Goal: Transaction & Acquisition: Purchase product/service

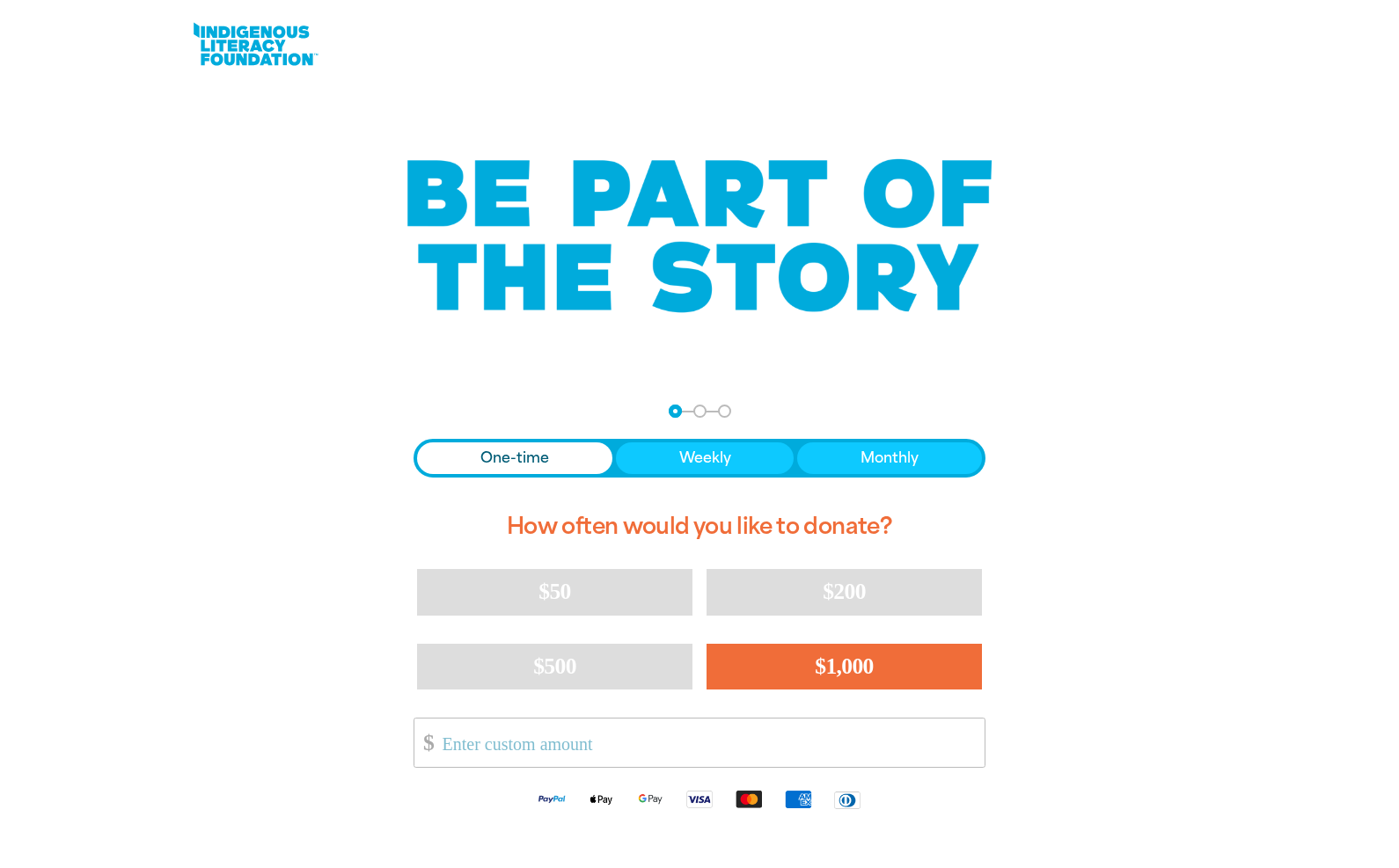
click at [846, 665] on span "$1,000" at bounding box center [844, 666] width 59 height 26
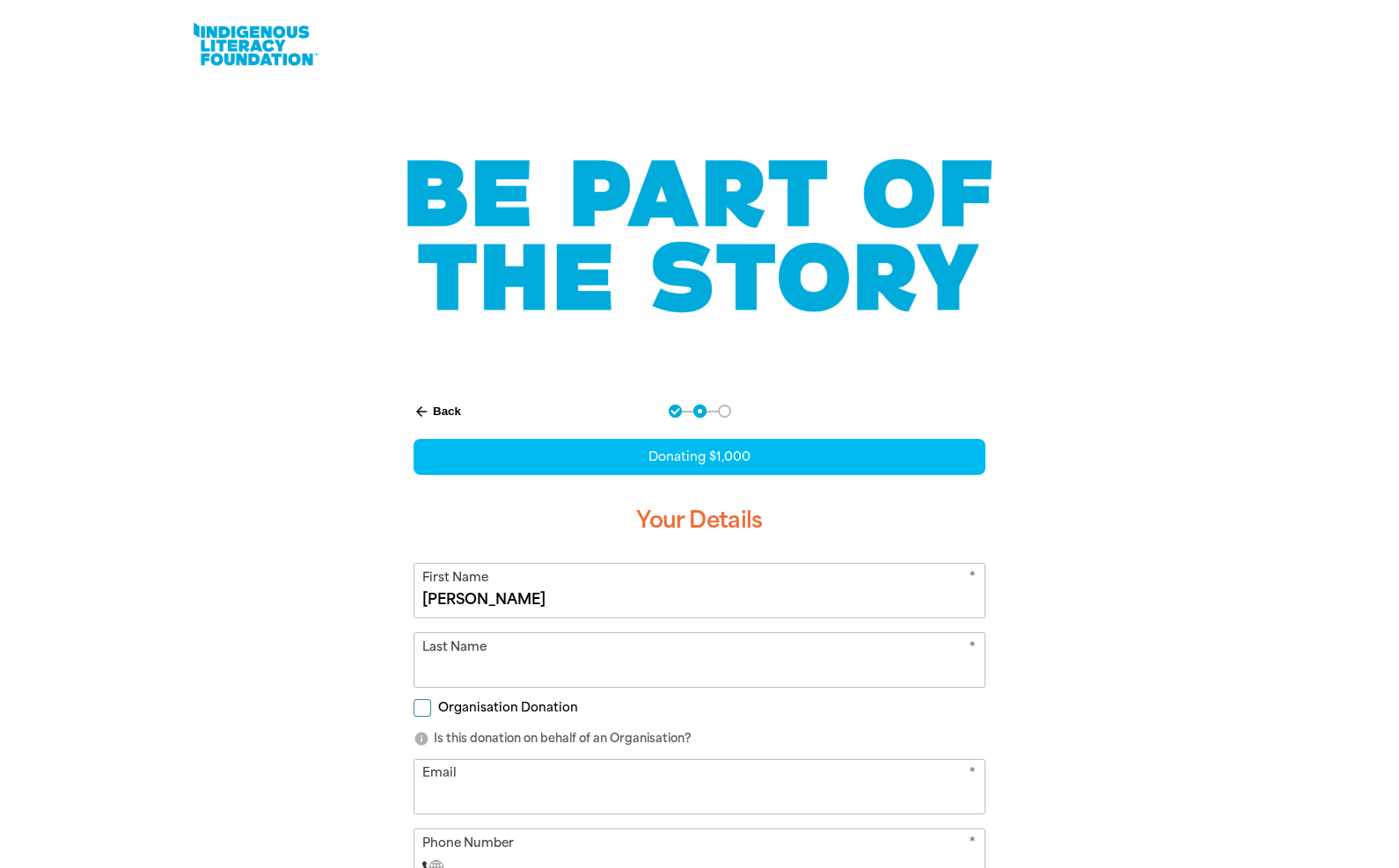
type input "[PERSON_NAME]"
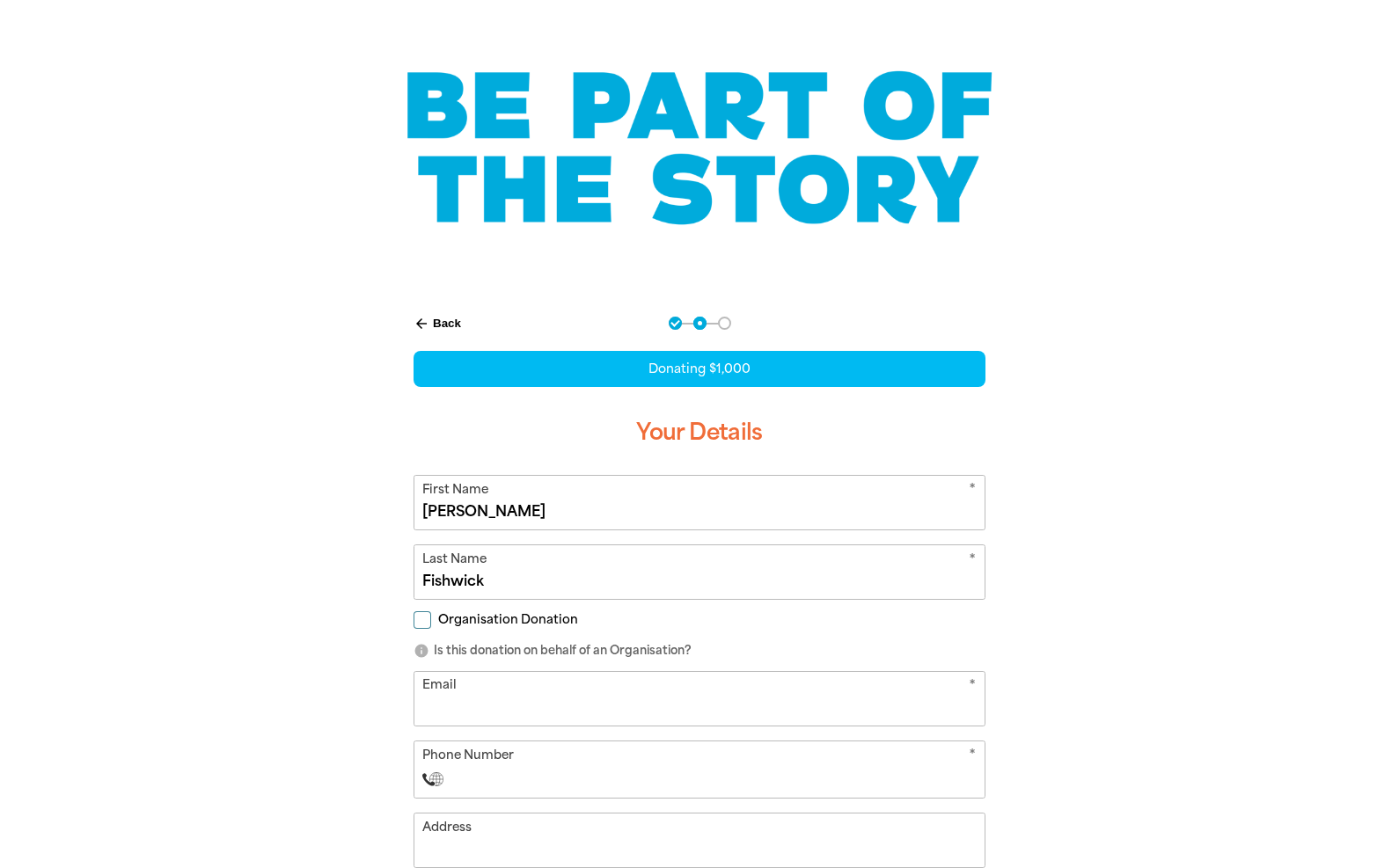
scroll to position [135, 0]
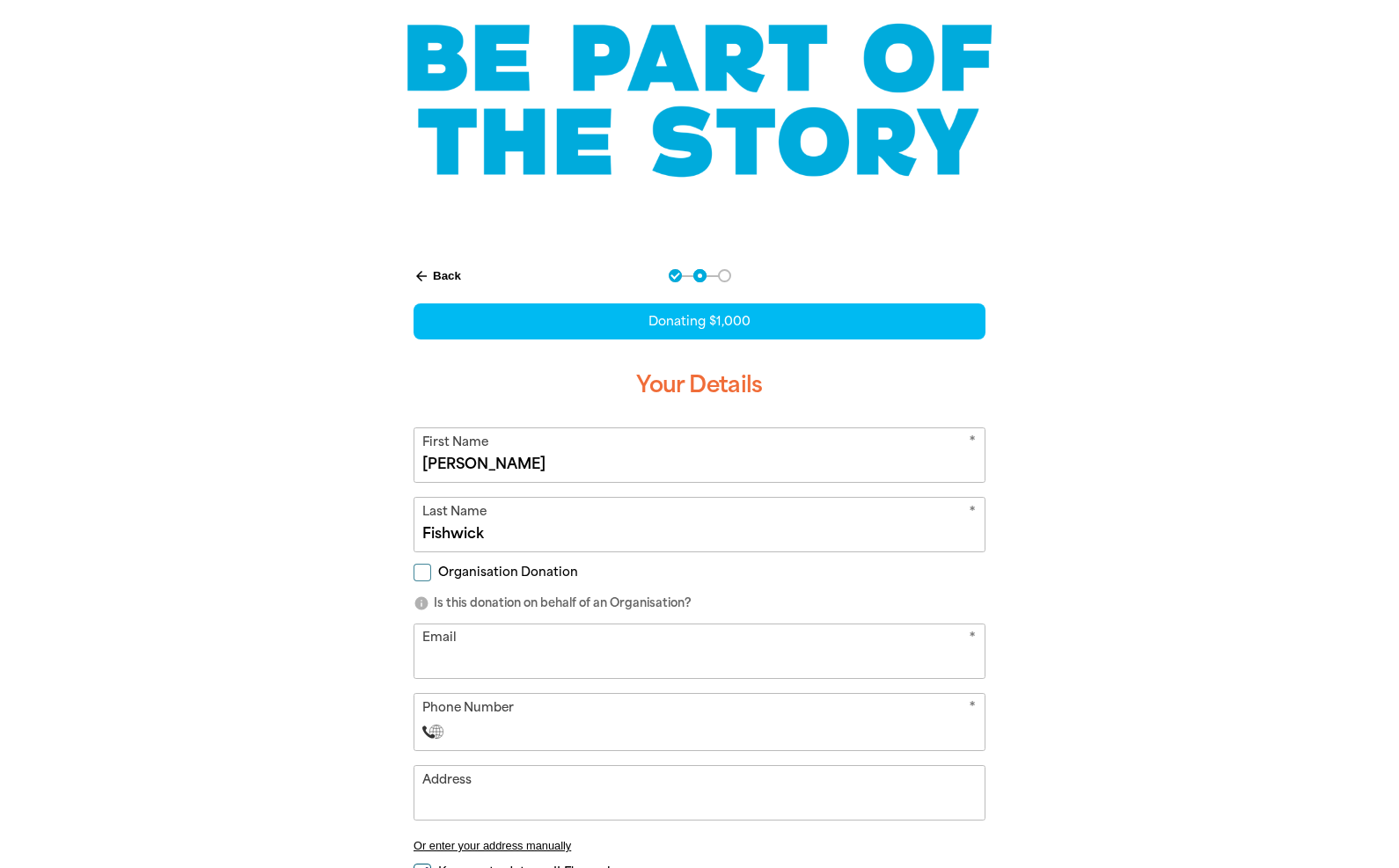
type input "Fishwick"
type input "[EMAIL_ADDRESS][DOMAIN_NAME]"
type input "[PHONE_NUMBER]"
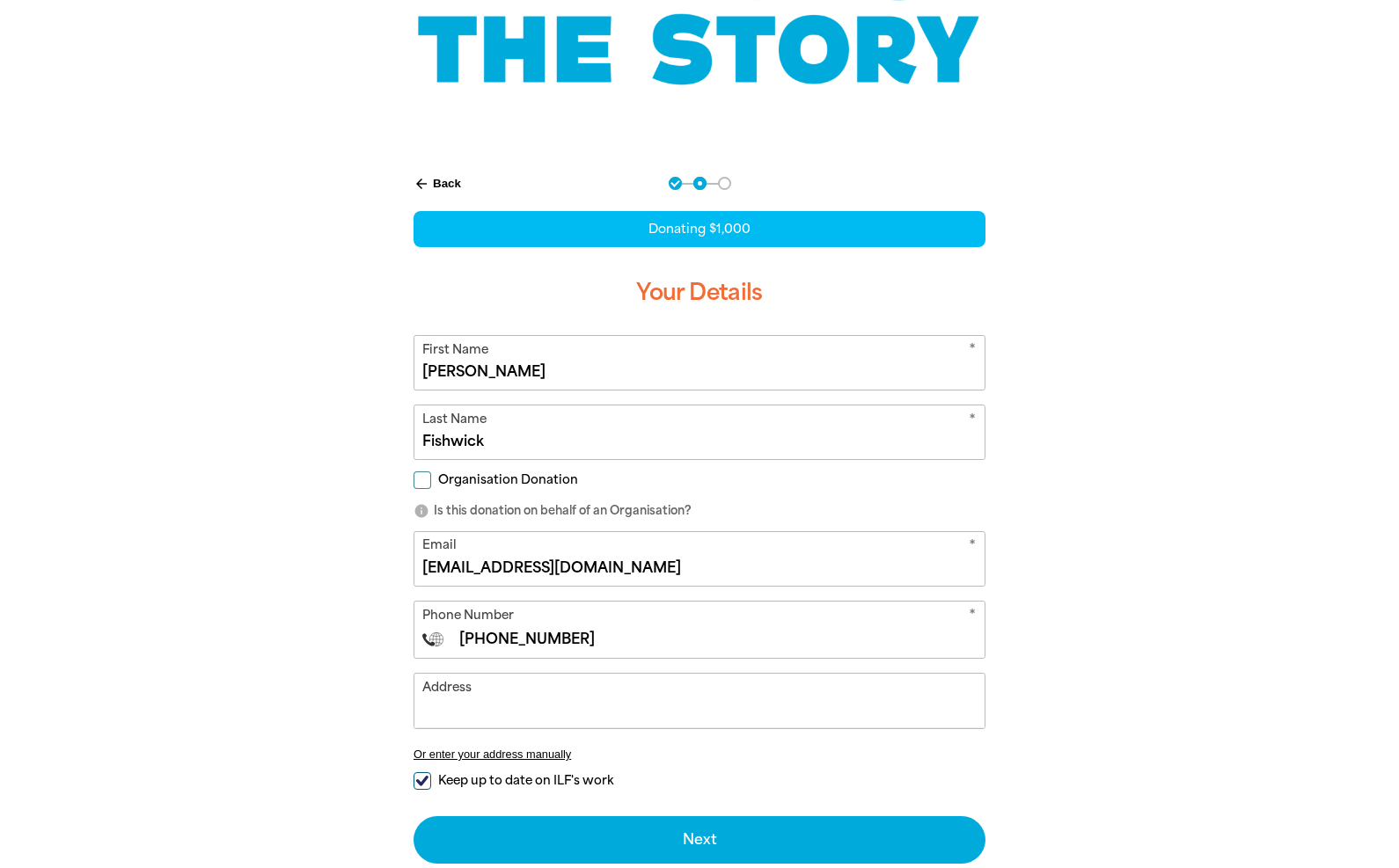
scroll to position [280, 0]
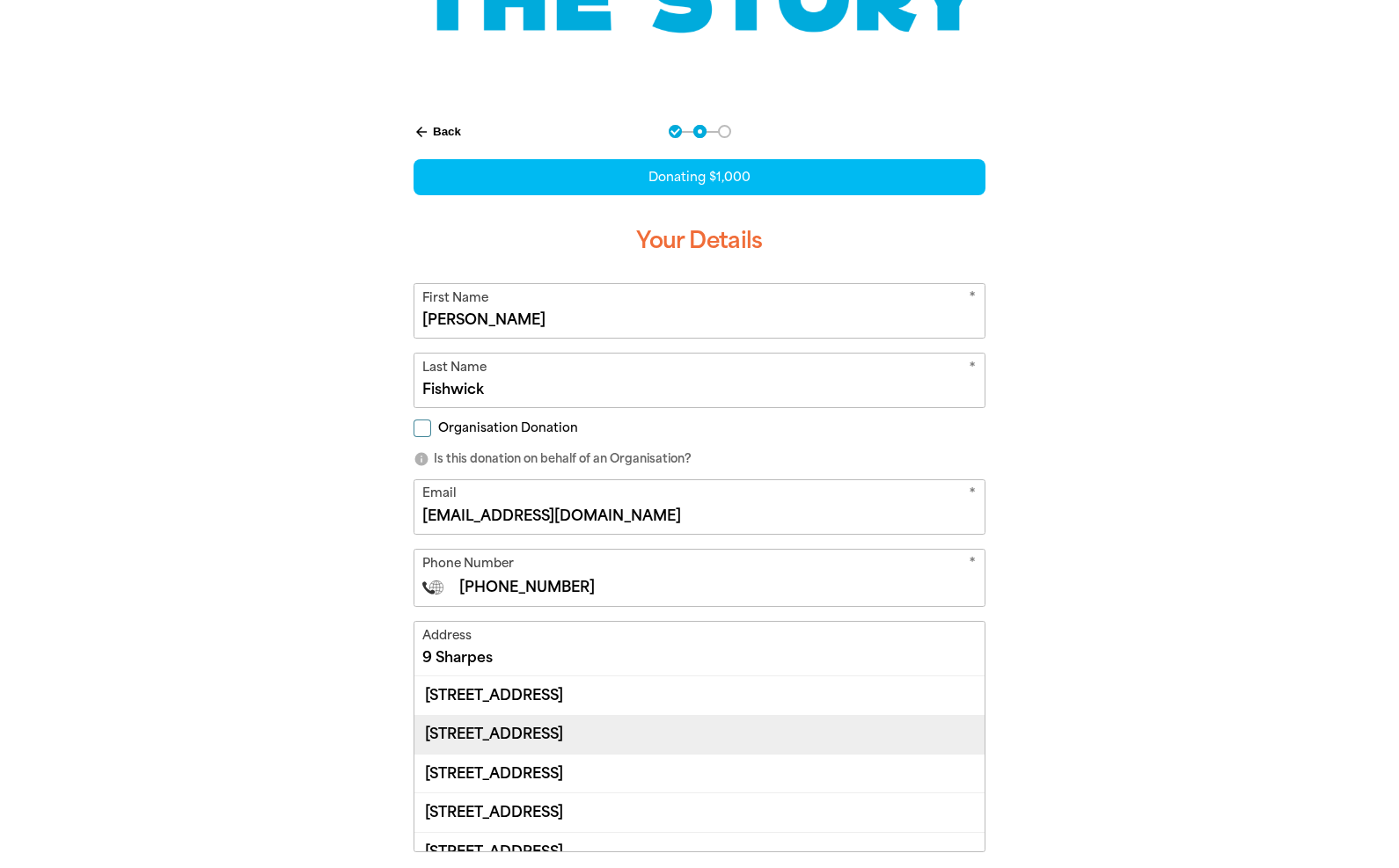
click at [684, 723] on div "[STREET_ADDRESS]" at bounding box center [699, 735] width 570 height 39
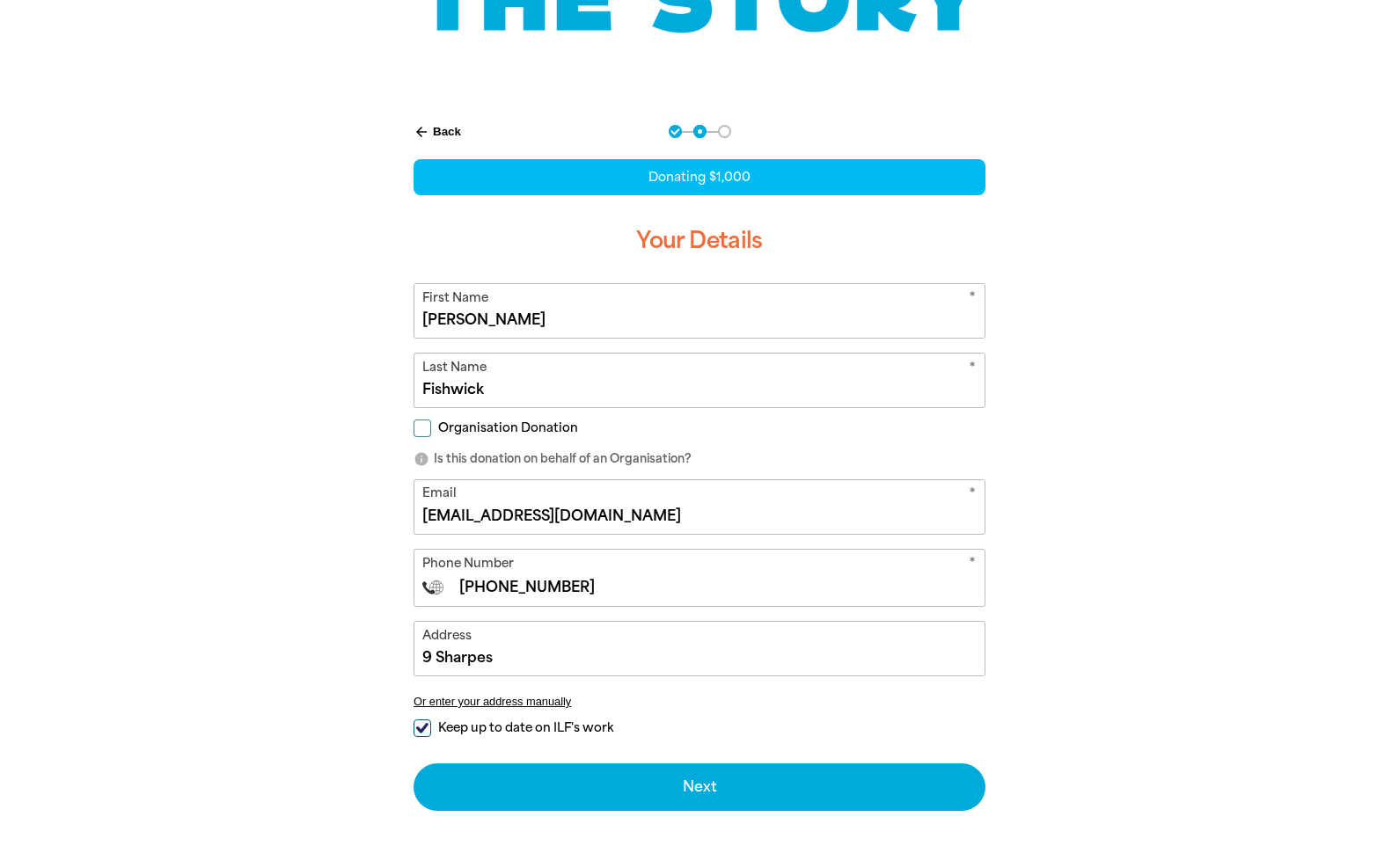
type input "[STREET_ADDRESS]"
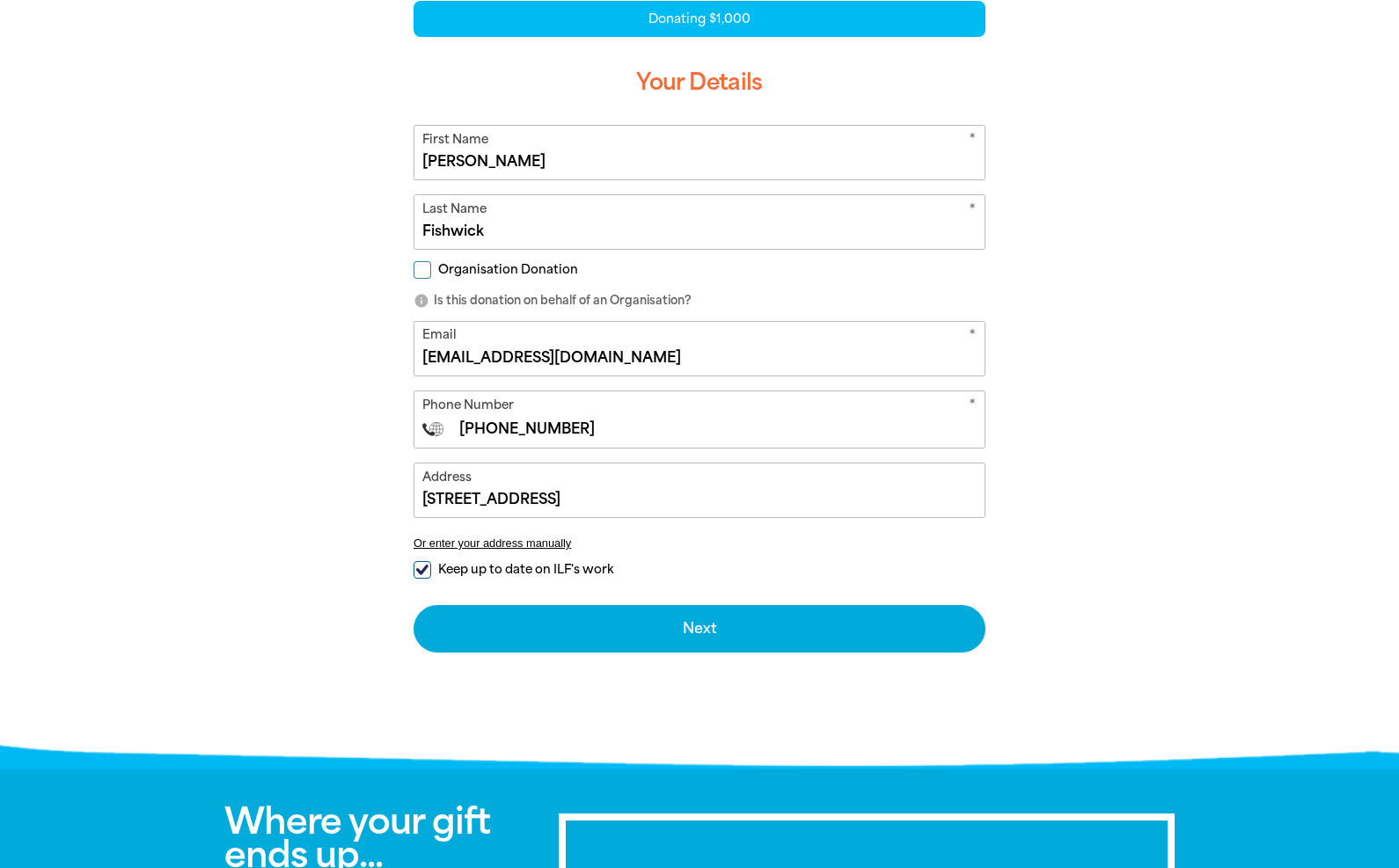
scroll to position [554, 0]
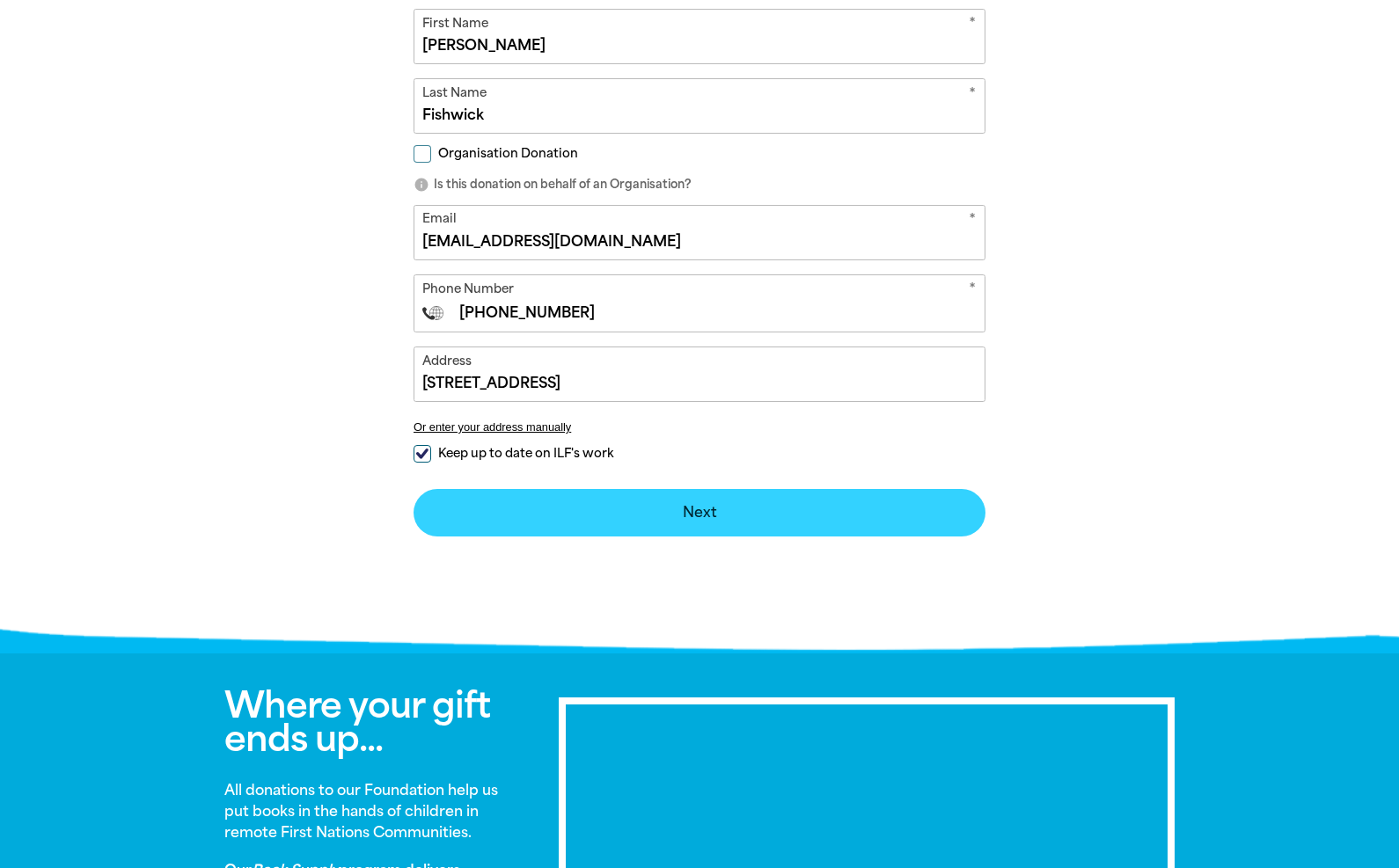
click at [701, 502] on button "Next chevron_right" at bounding box center [699, 513] width 572 height 48
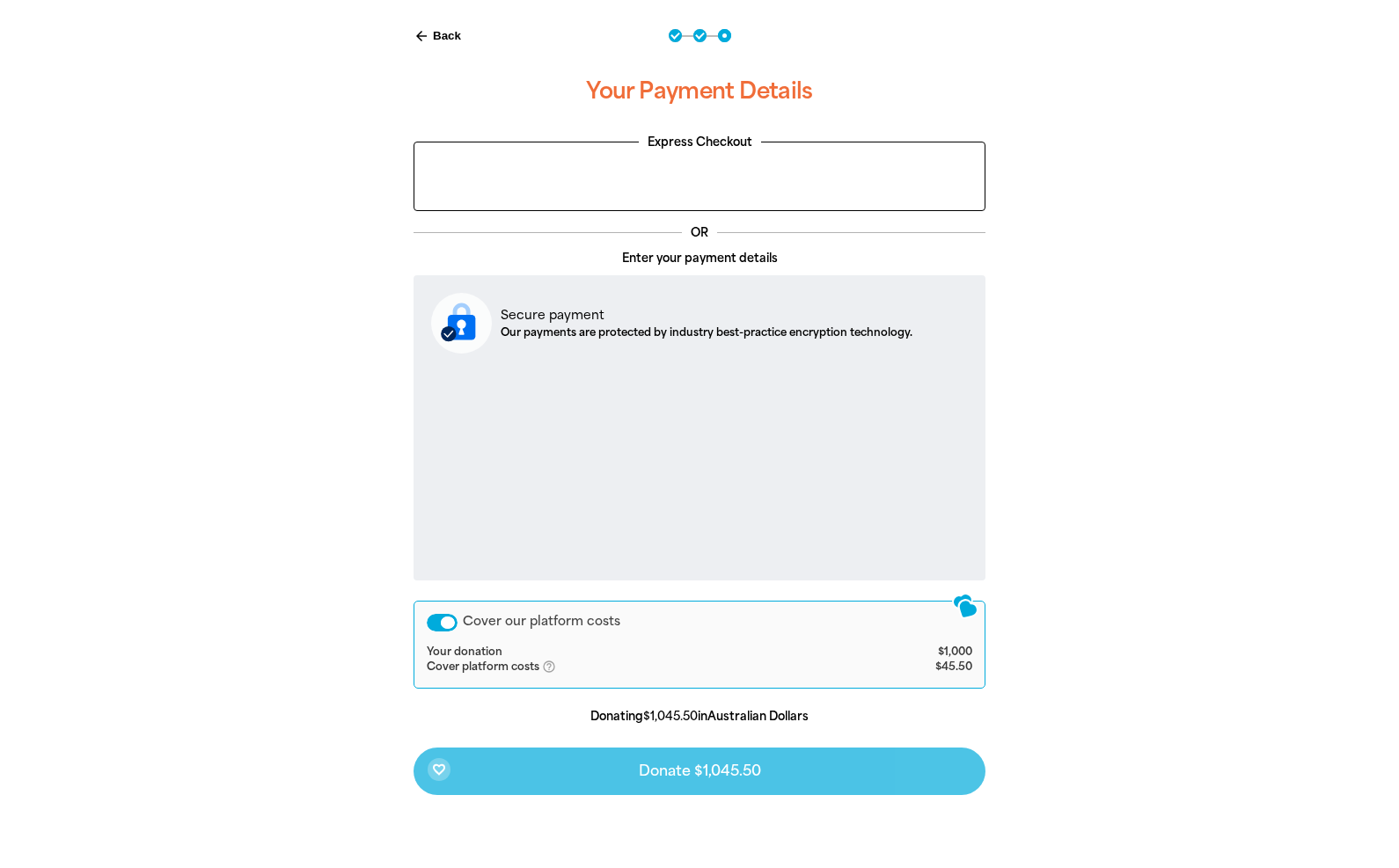
scroll to position [446, 0]
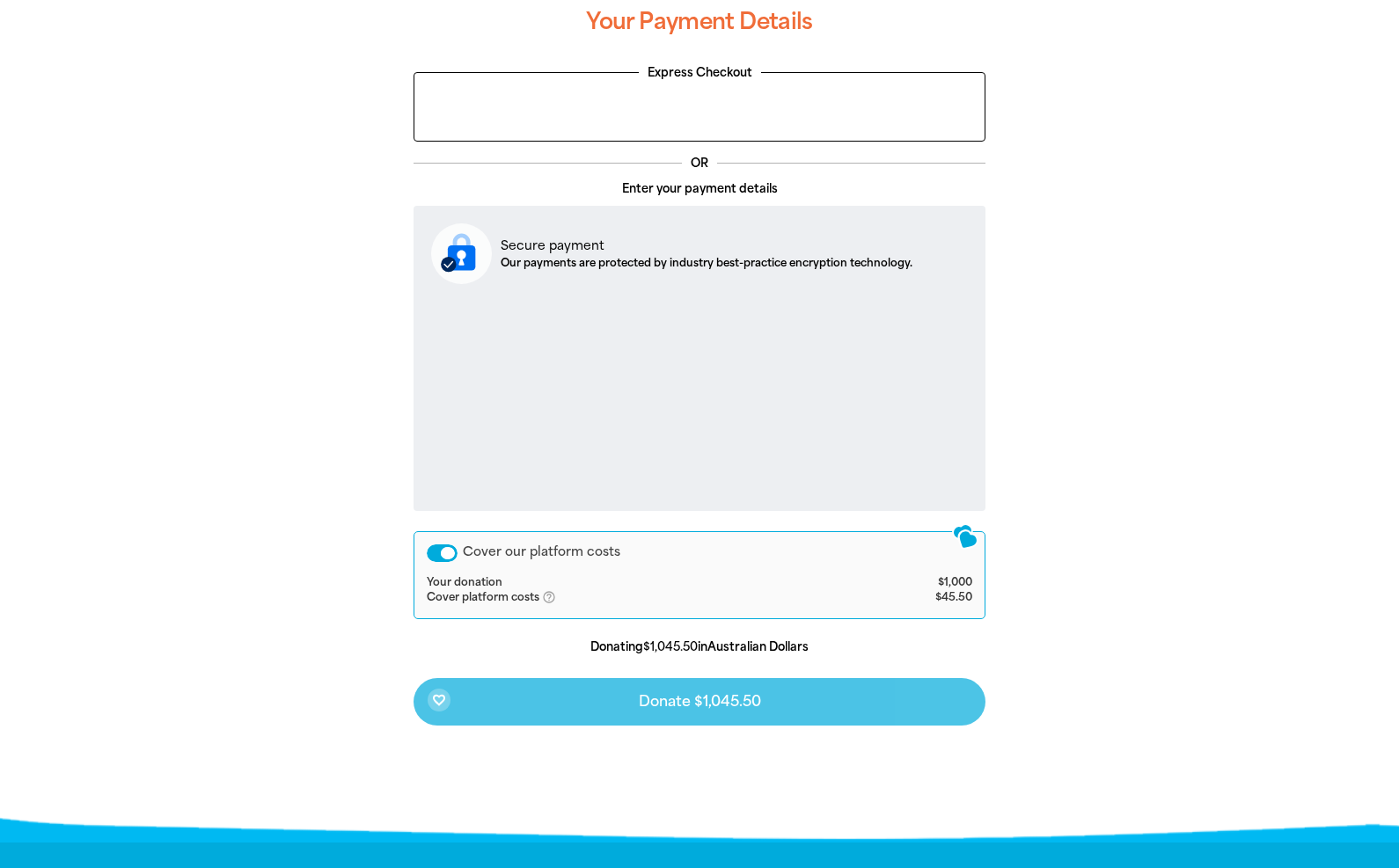
click at [449, 551] on div "Cover our platform costs" at bounding box center [442, 553] width 30 height 17
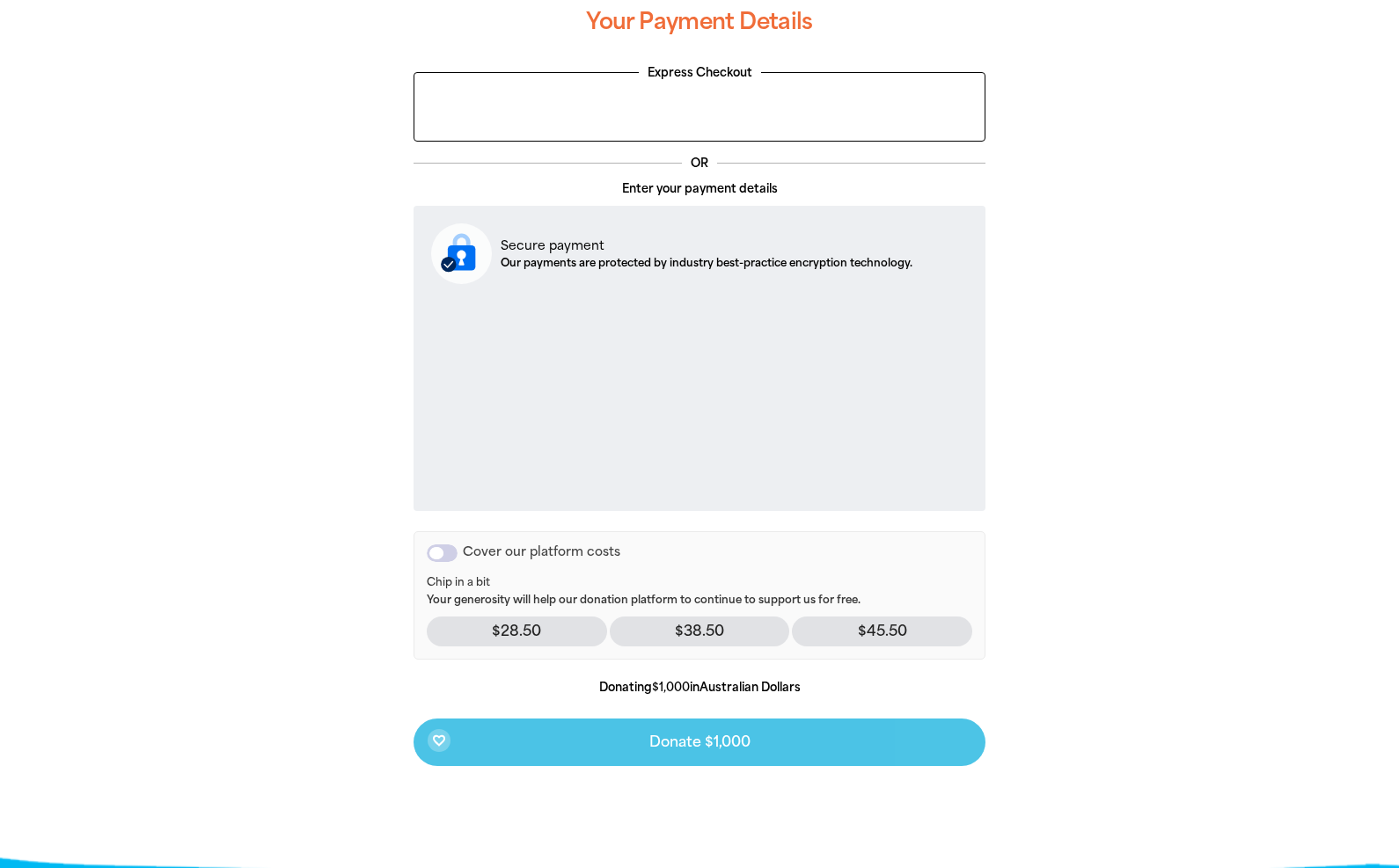
click at [719, 736] on div "favorite_border Donate $1,000" at bounding box center [699, 743] width 572 height 48
click at [605, 732] on div "favorite_border Donate $1,000" at bounding box center [699, 743] width 572 height 48
click at [678, 742] on div "favorite_border Donate $1,000" at bounding box center [699, 743] width 572 height 48
click at [437, 744] on div "favorite_border Donate $1,000" at bounding box center [699, 743] width 572 height 48
click at [705, 730] on div "favorite_border Donate $1,000" at bounding box center [699, 743] width 572 height 48
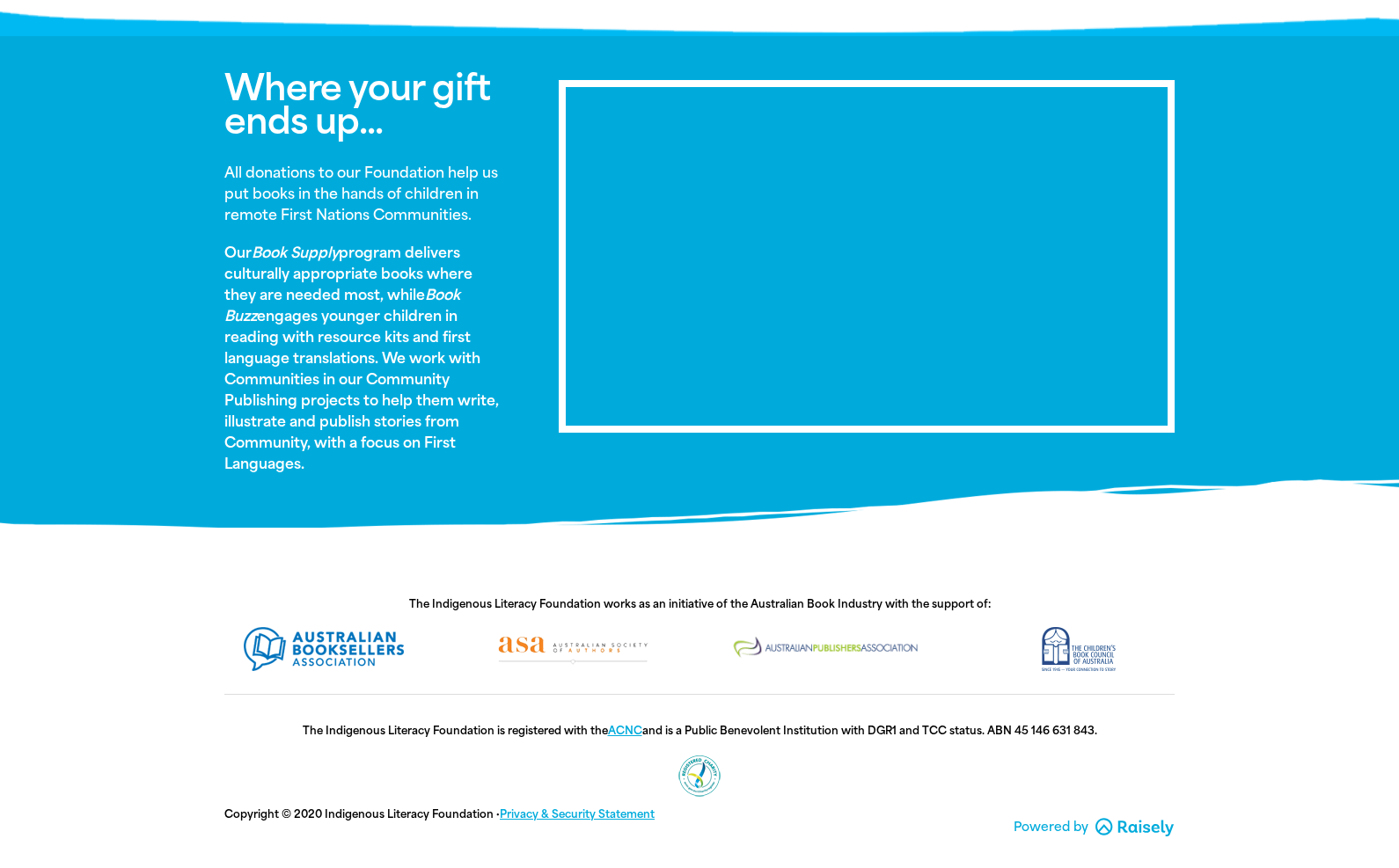
scroll to position [0, 0]
